Goal: Transaction & Acquisition: Purchase product/service

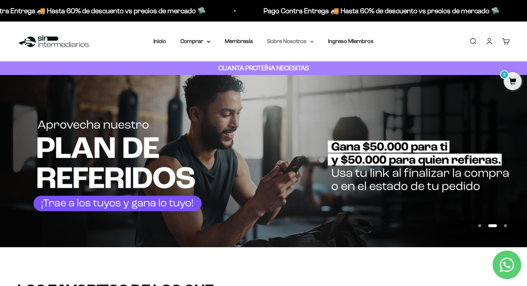
click at [303, 41] on summary "Sobre Nosotros" at bounding box center [290, 41] width 47 height 9
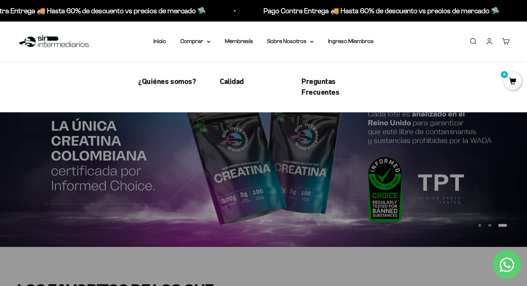
click at [198, 48] on div "Menú Buscar Inicio Comprar Proteínas Ver Todos Whey Iso Vegan Pancakes Pre-Entr…" at bounding box center [263, 42] width 527 height 40
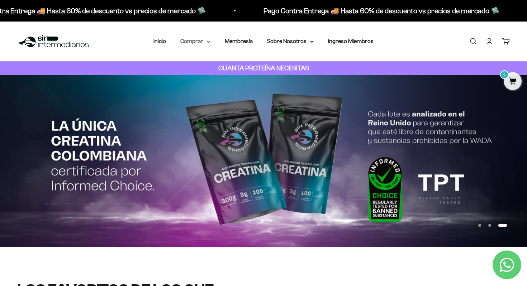
click at [199, 43] on summary "Comprar" at bounding box center [195, 41] width 30 height 9
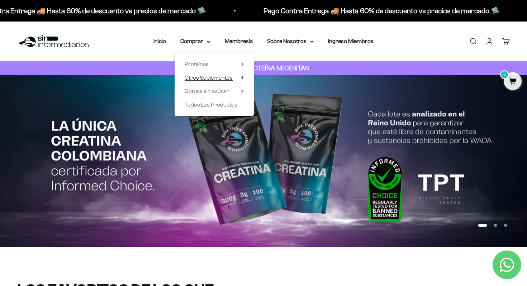
click at [243, 79] on icon at bounding box center [242, 78] width 3 height 4
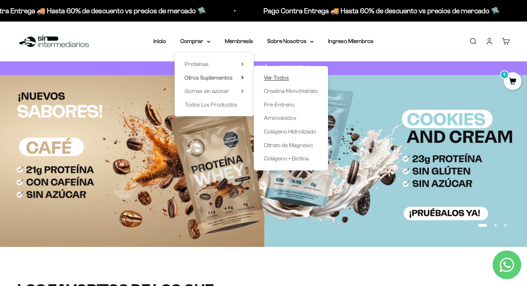
click at [276, 82] on span "Ver Todos" at bounding box center [276, 77] width 25 height 9
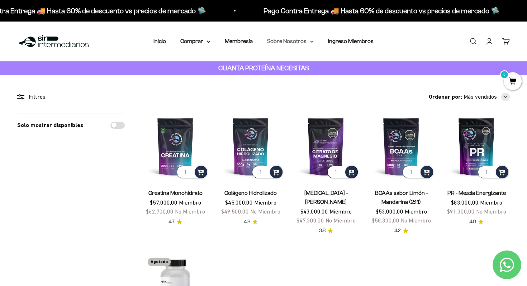
click at [307, 43] on summary "Sobre Nosotros" at bounding box center [290, 41] width 47 height 9
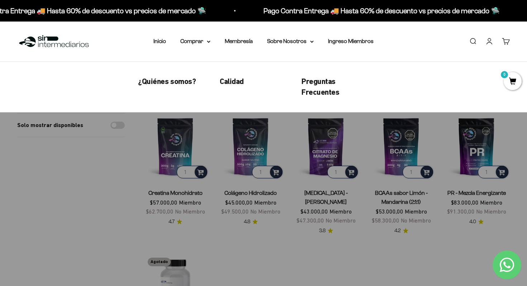
click at [211, 44] on nav "Inicio Comprar Proteínas Ver Todos Whey Iso Vegan" at bounding box center [263, 41] width 220 height 9
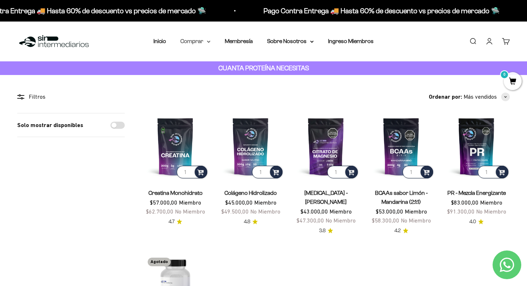
click at [205, 42] on summary "Comprar" at bounding box center [195, 41] width 30 height 9
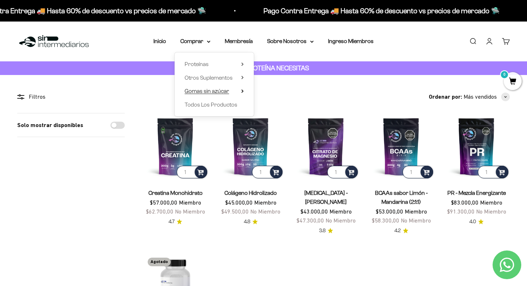
click at [239, 93] on summary "Gomas sin azúcar" at bounding box center [214, 90] width 59 height 9
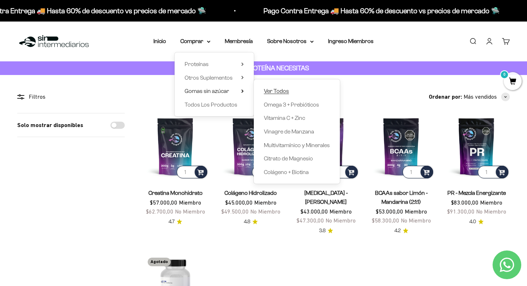
click at [282, 93] on span "Ver Todos" at bounding box center [276, 91] width 25 height 6
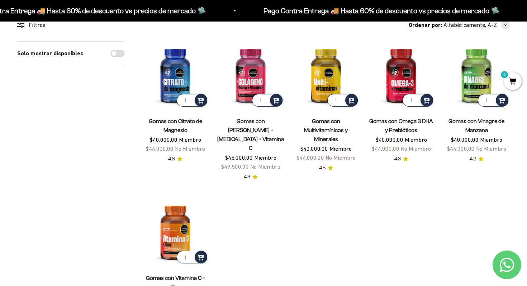
scroll to position [72, 0]
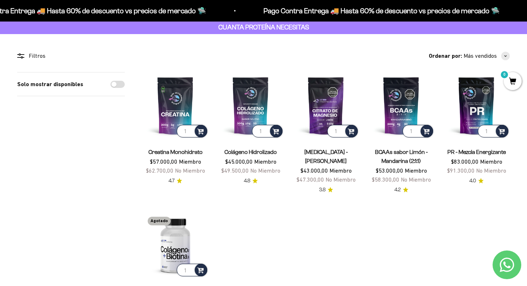
scroll to position [42, 0]
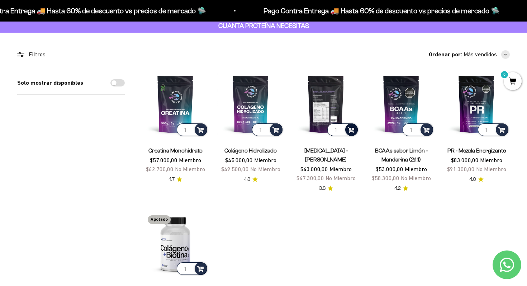
click at [352, 129] on span at bounding box center [351, 129] width 7 height 8
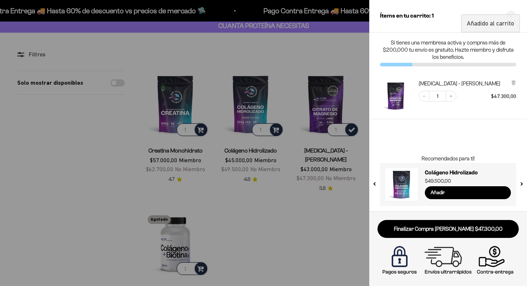
click at [359, 43] on div at bounding box center [263, 143] width 527 height 286
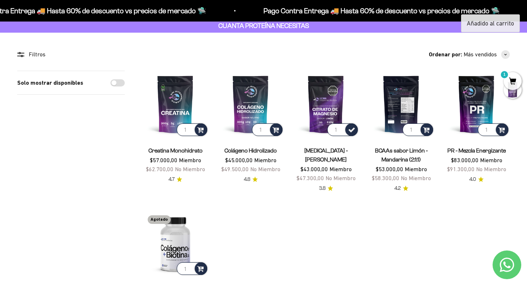
scroll to position [0, 0]
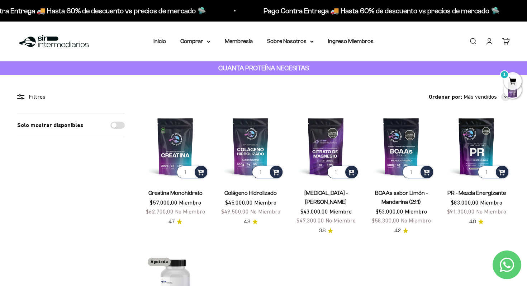
click at [492, 43] on link "Iniciar sesión" at bounding box center [489, 41] width 8 height 8
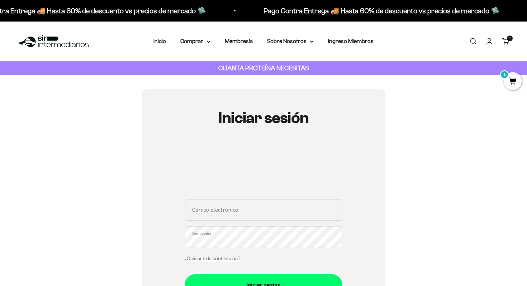
click at [248, 215] on input "Correo electrónico" at bounding box center [264, 210] width 158 height 22
type input "[EMAIL_ADDRESS][DOMAIN_NAME]"
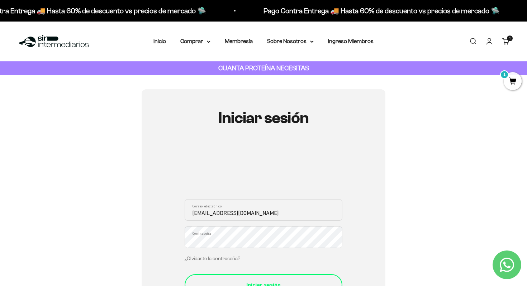
click at [233, 284] on div "Iniciar sesión" at bounding box center [263, 284] width 129 height 9
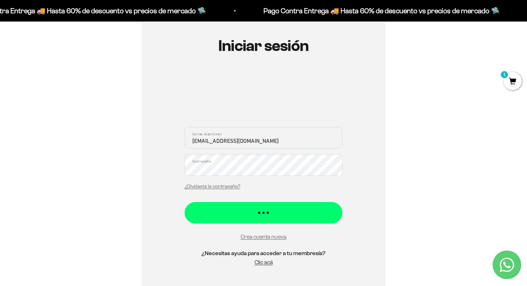
scroll to position [81, 0]
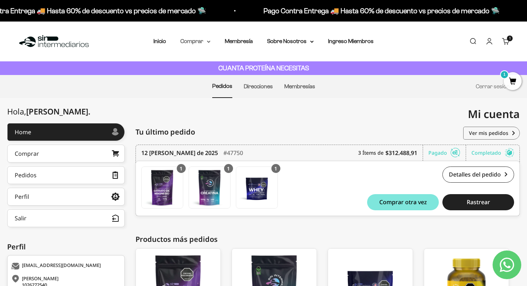
click at [199, 41] on summary "Comprar" at bounding box center [195, 41] width 30 height 9
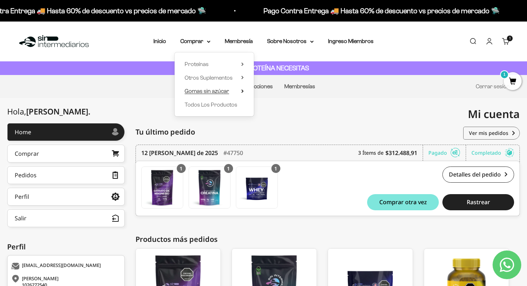
click at [242, 92] on icon at bounding box center [242, 91] width 1 height 3
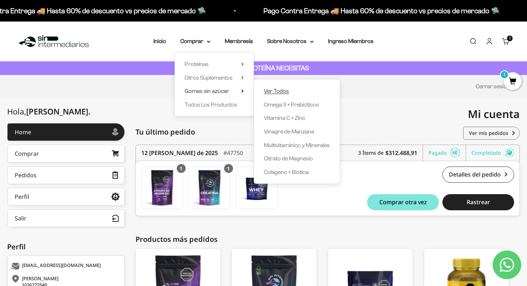
click at [284, 93] on span "Ver Todos" at bounding box center [276, 91] width 25 height 6
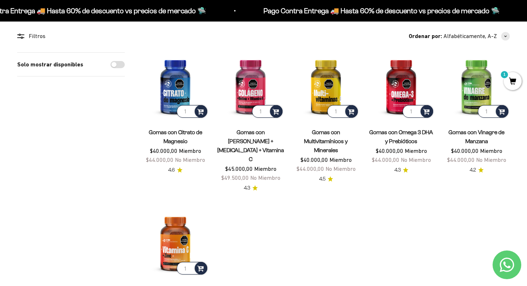
scroll to position [62, 0]
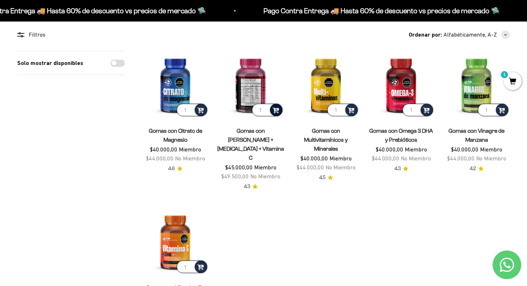
click at [274, 113] on span at bounding box center [276, 109] width 7 height 8
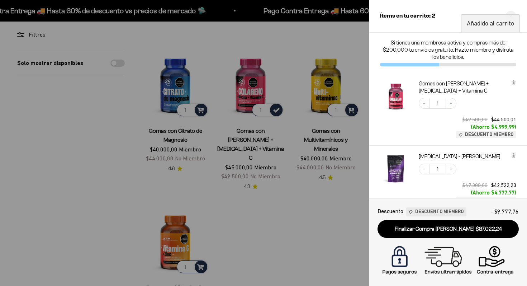
click at [309, 239] on div at bounding box center [263, 143] width 527 height 286
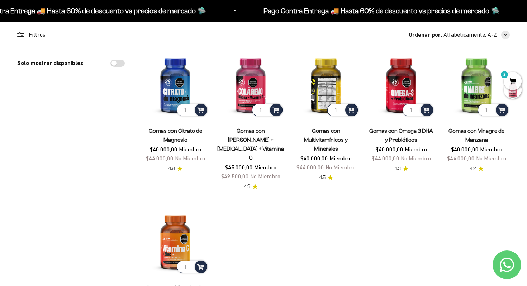
scroll to position [0, 0]
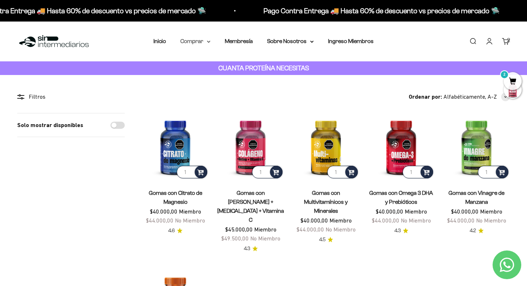
click at [199, 41] on summary "Comprar" at bounding box center [195, 41] width 30 height 9
click at [509, 82] on span "2" at bounding box center [513, 81] width 18 height 18
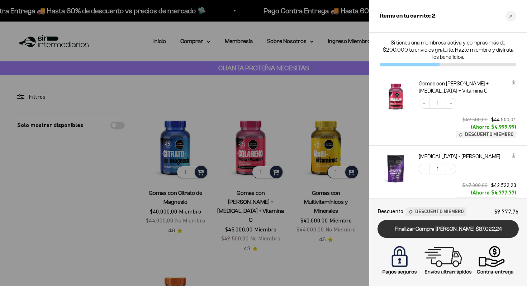
click at [411, 234] on link "Finalizar Compra Segura $87.022,24" at bounding box center [448, 229] width 141 height 18
